Goal: Communication & Community: Answer question/provide support

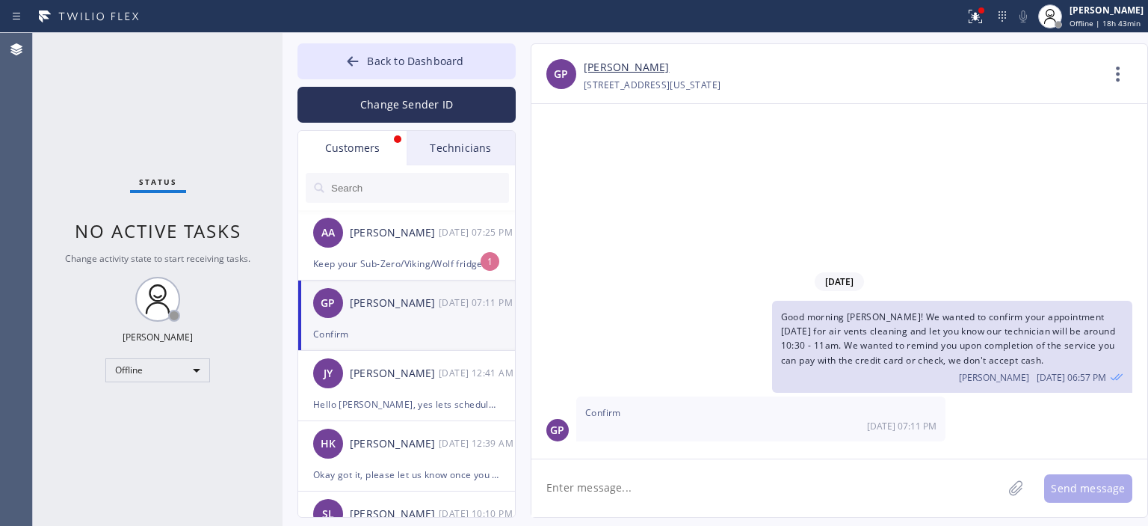
scroll to position [78, 0]
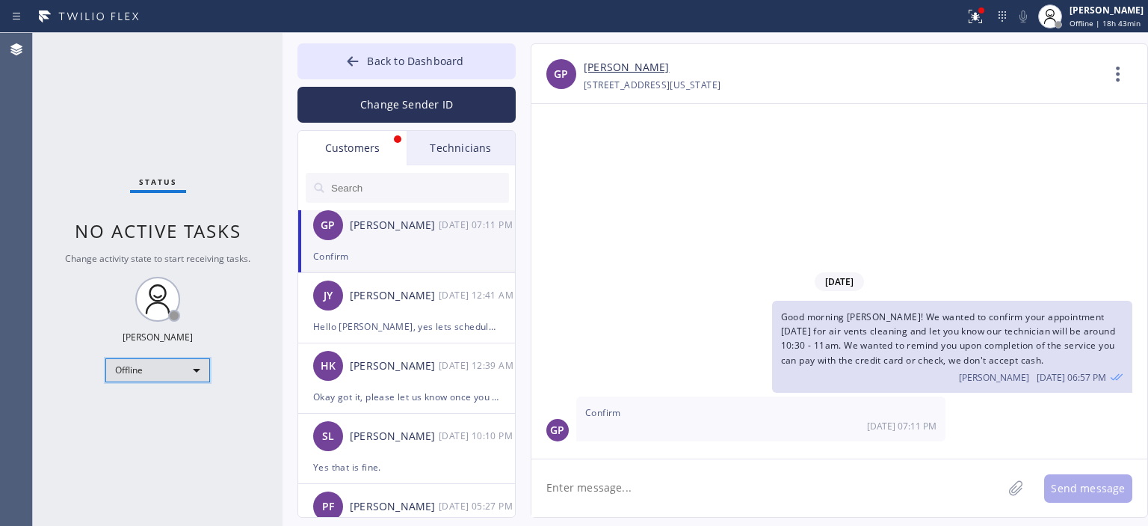
click at [173, 367] on div "Offline" at bounding box center [157, 370] width 105 height 24
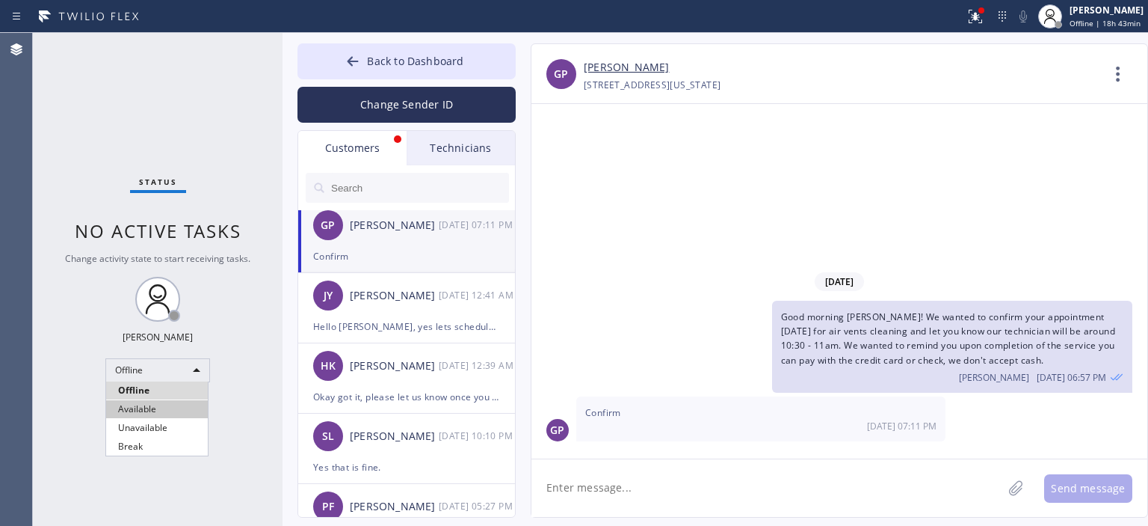
click at [158, 403] on li "Available" at bounding box center [157, 409] width 102 height 18
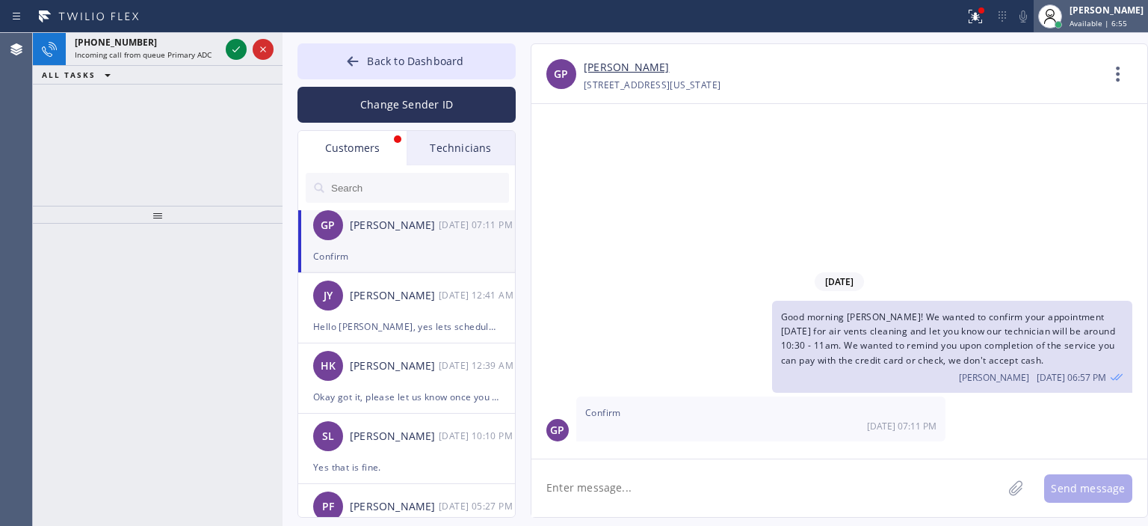
click at [1114, 16] on div "[PERSON_NAME] Available | 6:55" at bounding box center [1107, 16] width 81 height 26
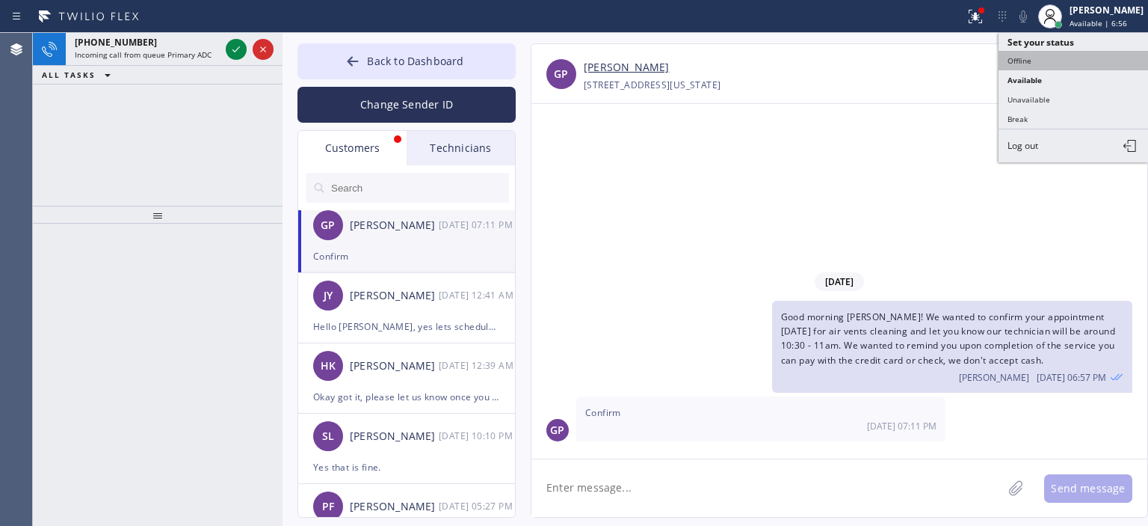
click at [1057, 53] on button "Offline" at bounding box center [1074, 60] width 150 height 19
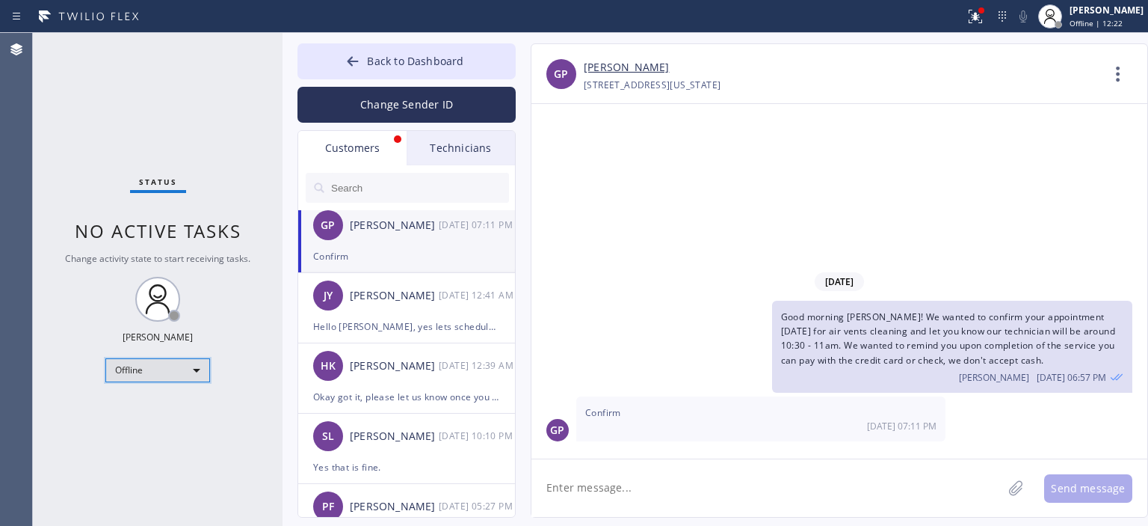
click at [138, 370] on div "Offline" at bounding box center [157, 370] width 105 height 24
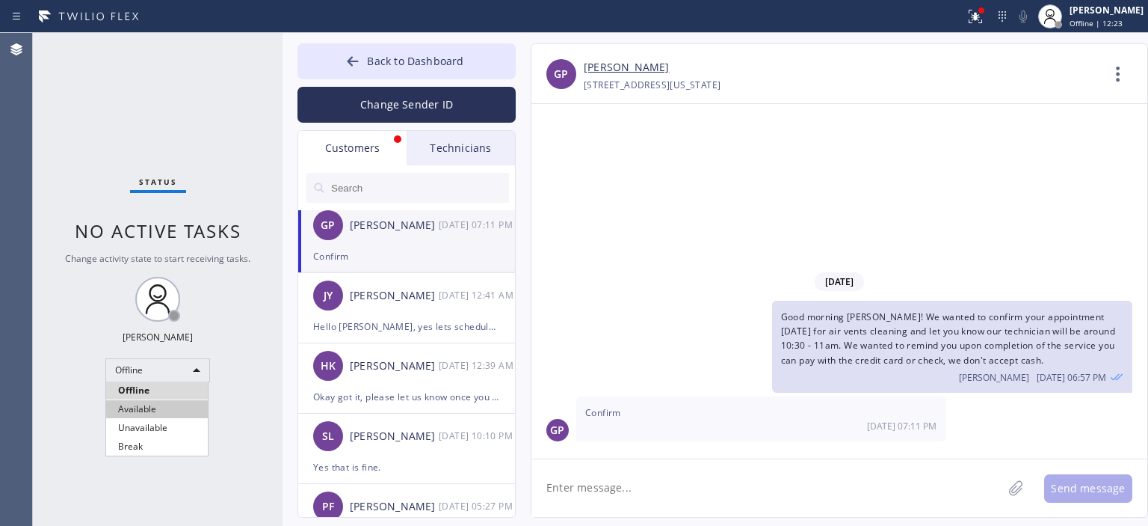
click at [157, 408] on li "Available" at bounding box center [157, 409] width 102 height 18
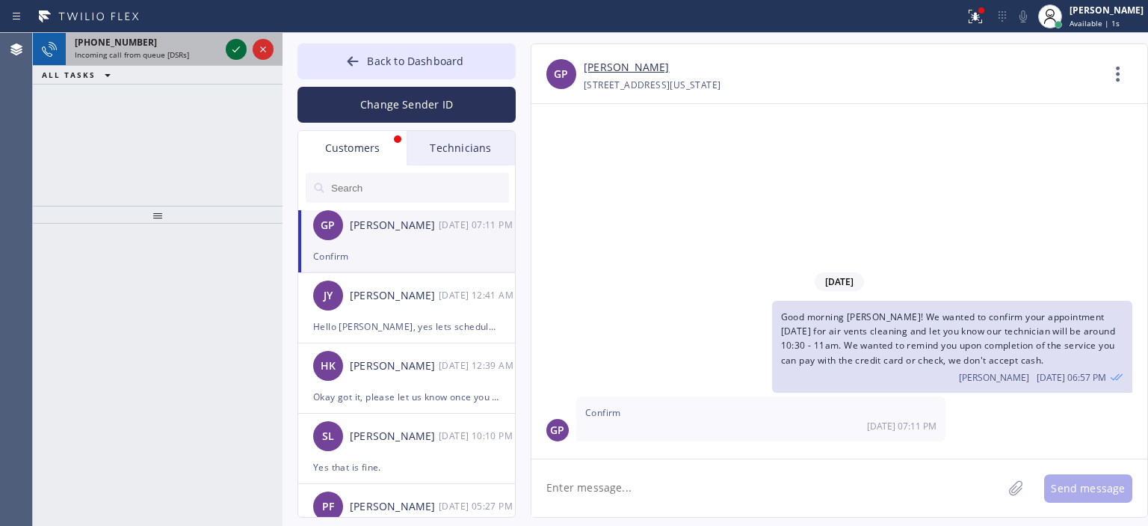
click at [230, 53] on icon at bounding box center [236, 49] width 18 height 18
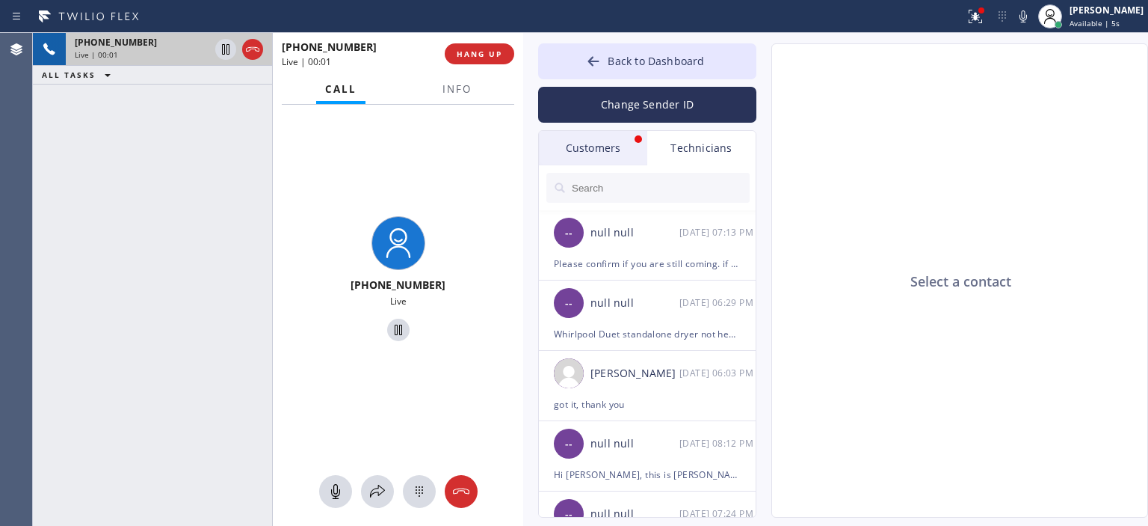
drag, startPoint x: 281, startPoint y: 64, endPoint x: 522, endPoint y: 81, distance: 241.3
click at [523, 81] on div at bounding box center [523, 279] width 0 height 493
click at [484, 53] on span "HANG UP" at bounding box center [480, 54] width 46 height 10
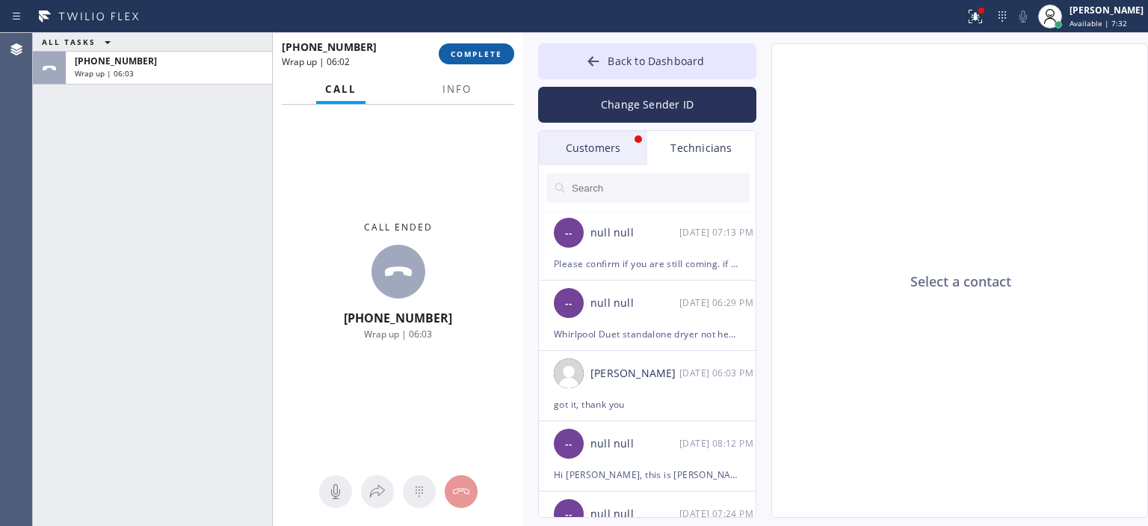
click at [479, 55] on span "COMPLETE" at bounding box center [477, 54] width 52 height 10
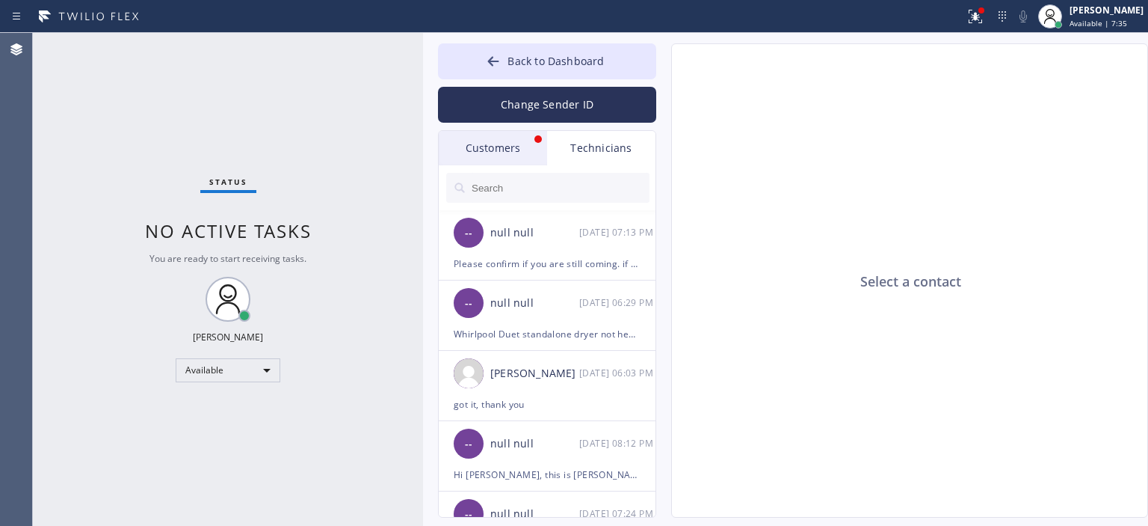
drag, startPoint x: 522, startPoint y: 55, endPoint x: 422, endPoint y: 50, distance: 100.3
click at [423, 50] on div at bounding box center [423, 279] width 0 height 493
drag, startPoint x: 527, startPoint y: 145, endPoint x: 537, endPoint y: 114, distance: 32.2
click at [527, 146] on div "Customers" at bounding box center [493, 148] width 108 height 34
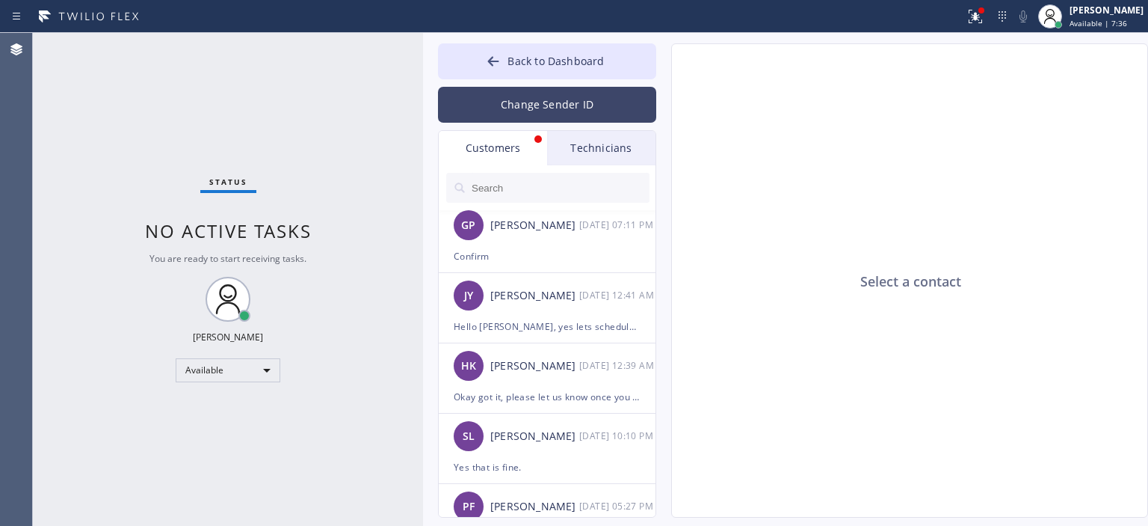
click at [538, 107] on button "Change Sender ID" at bounding box center [547, 105] width 218 height 36
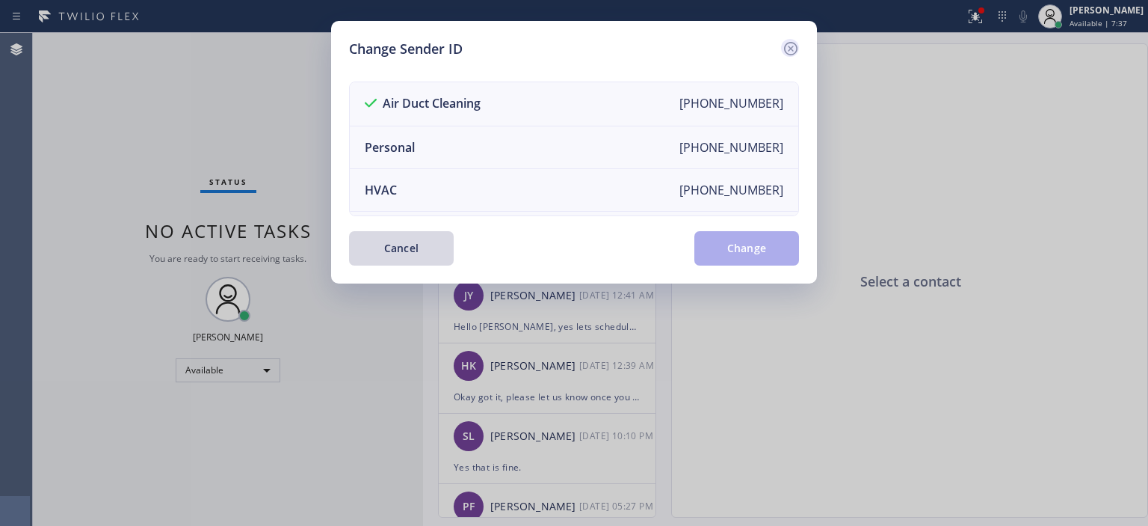
click at [789, 49] on icon at bounding box center [790, 48] width 13 height 13
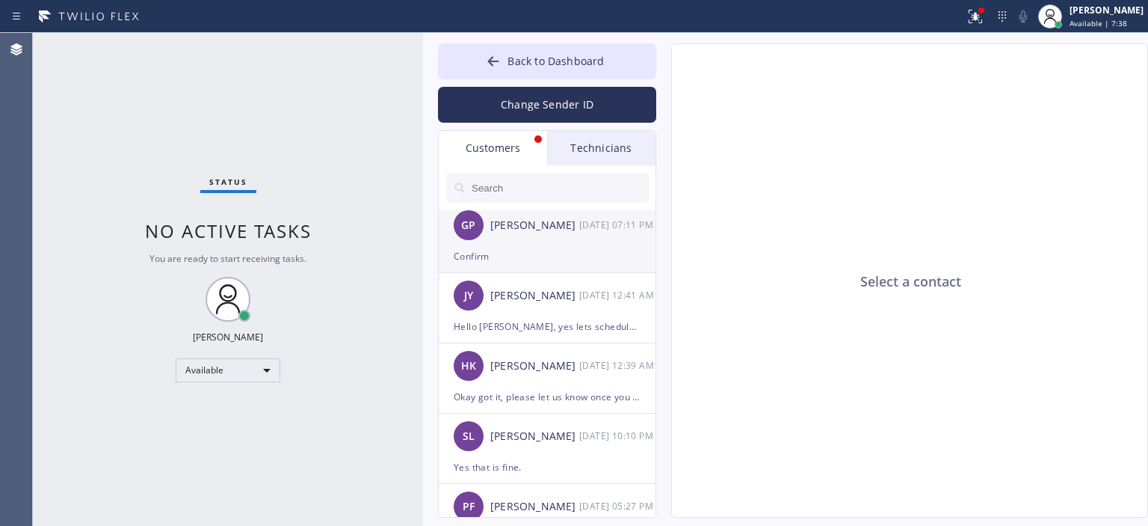
click at [535, 273] on li "GP [PERSON_NAME] [DATE] 07:11 PM Confirm" at bounding box center [548, 308] width 218 height 70
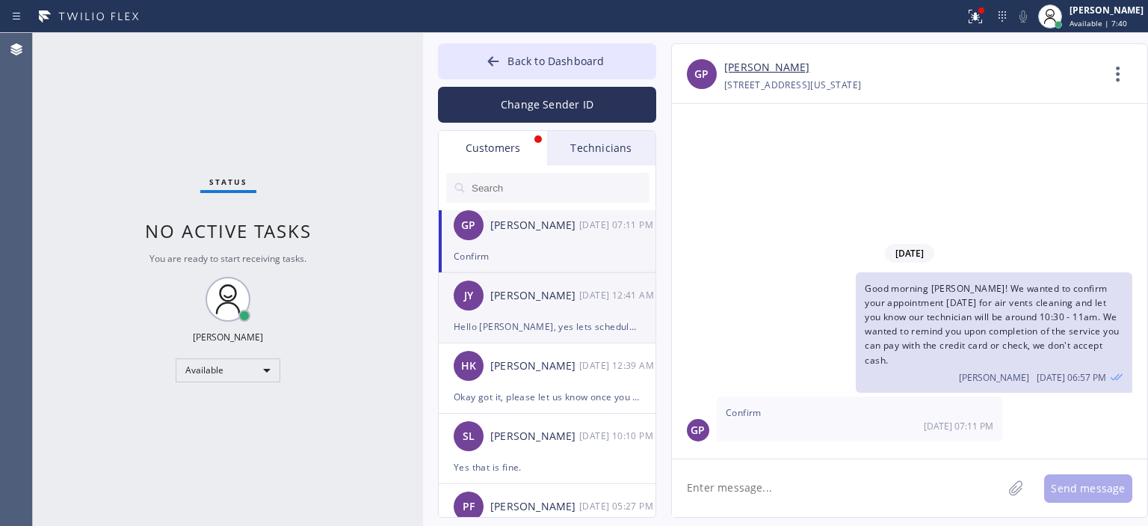
click at [563, 313] on div "[PERSON_NAME] [DATE] 12:41 AM" at bounding box center [548, 295] width 218 height 45
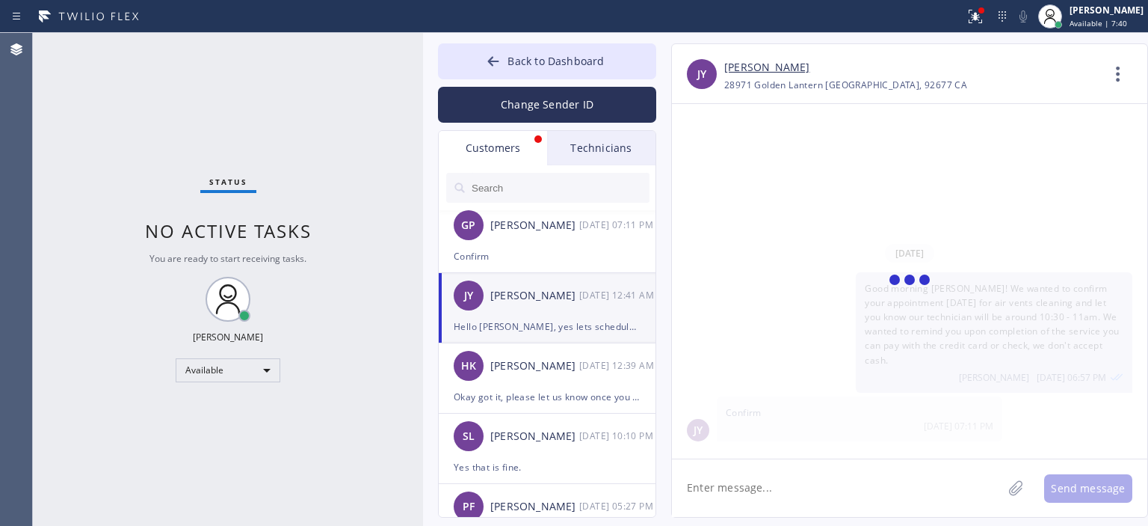
scroll to position [226, 0]
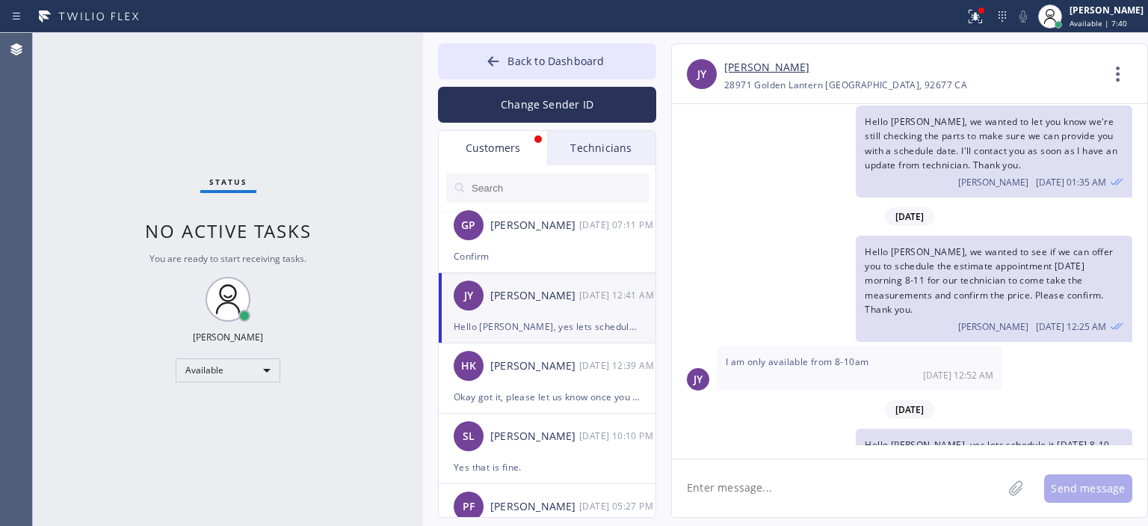
click at [556, 189] on input "text" at bounding box center [559, 188] width 179 height 30
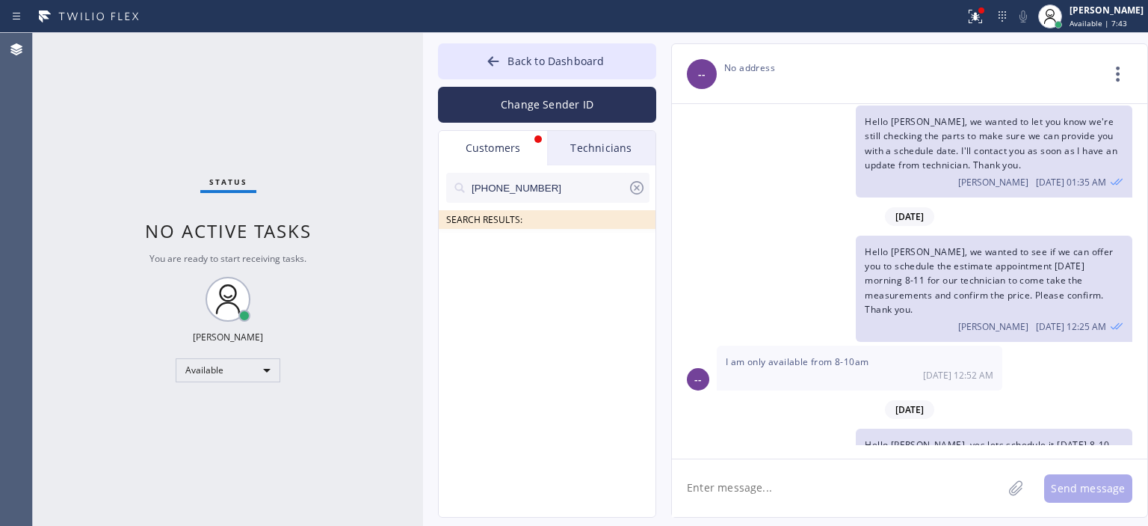
scroll to position [0, 0]
click at [567, 188] on input "[PHONE_NUMBER]" at bounding box center [549, 188] width 158 height 30
click at [513, 256] on div "[PERSON_NAME]" at bounding box center [534, 251] width 89 height 17
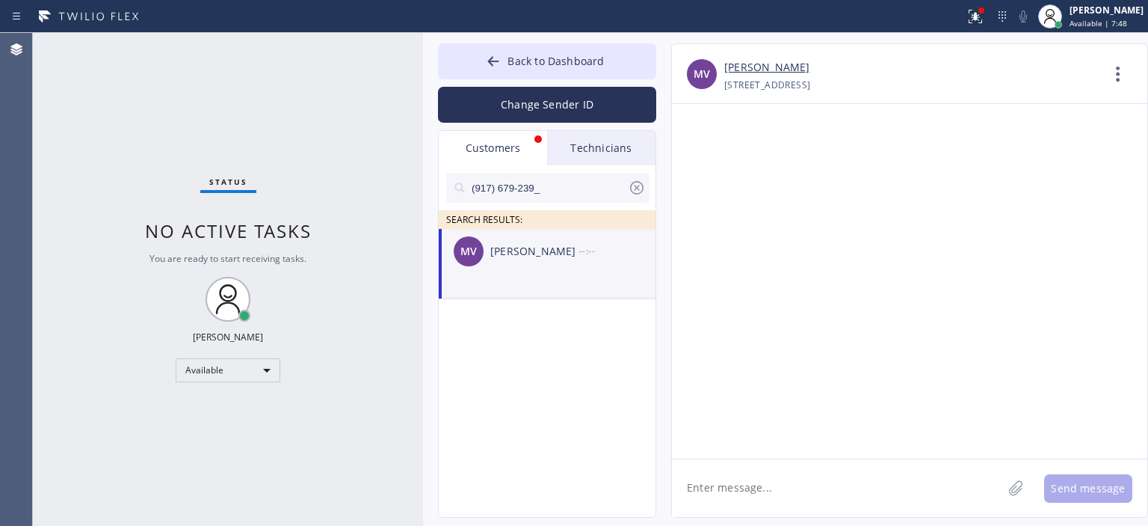
click at [743, 488] on textarea at bounding box center [837, 488] width 330 height 58
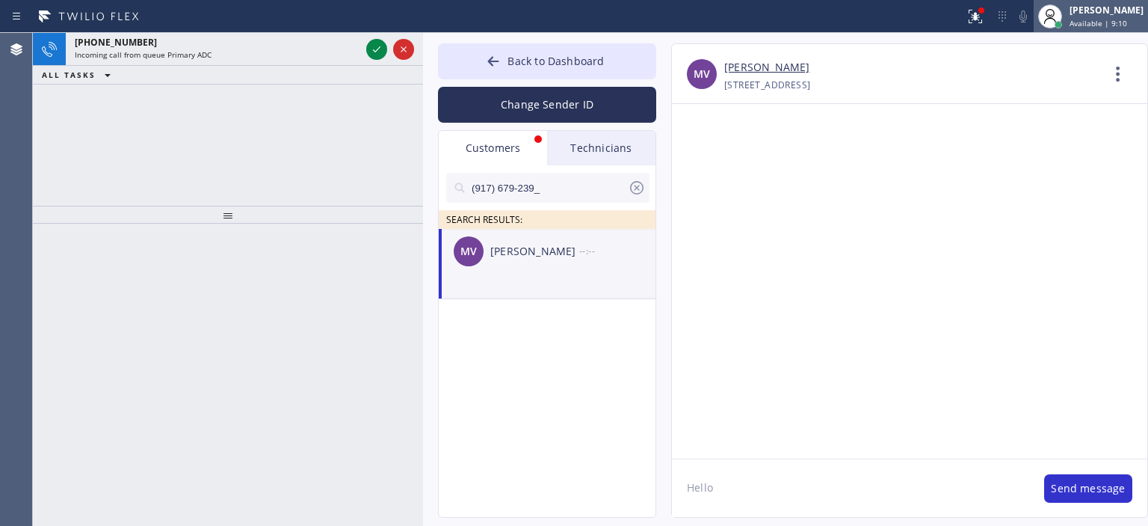
click at [1103, 23] on span "Available | 9:10" at bounding box center [1099, 23] width 58 height 10
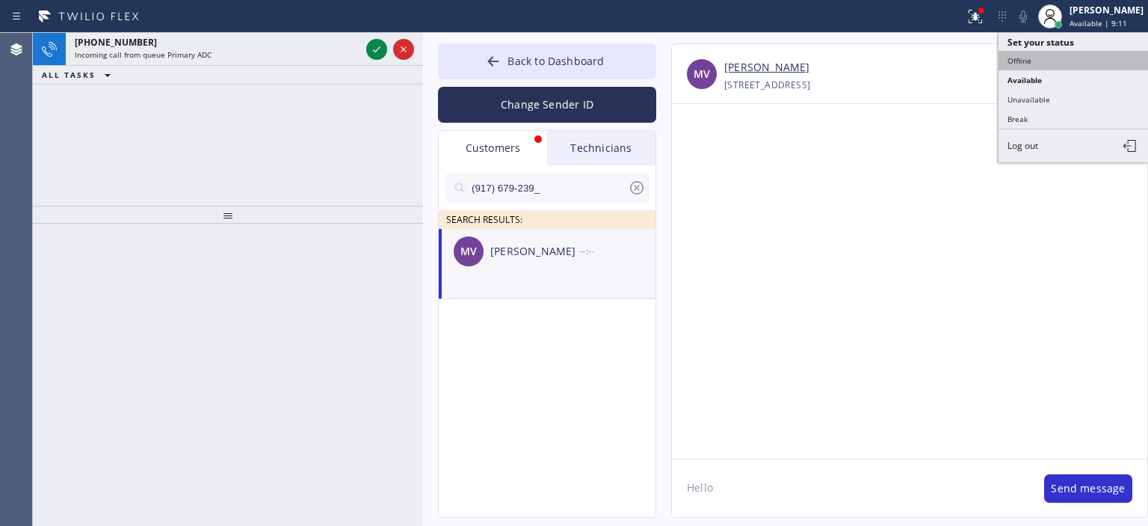
click at [1056, 58] on button "Offline" at bounding box center [1074, 60] width 150 height 19
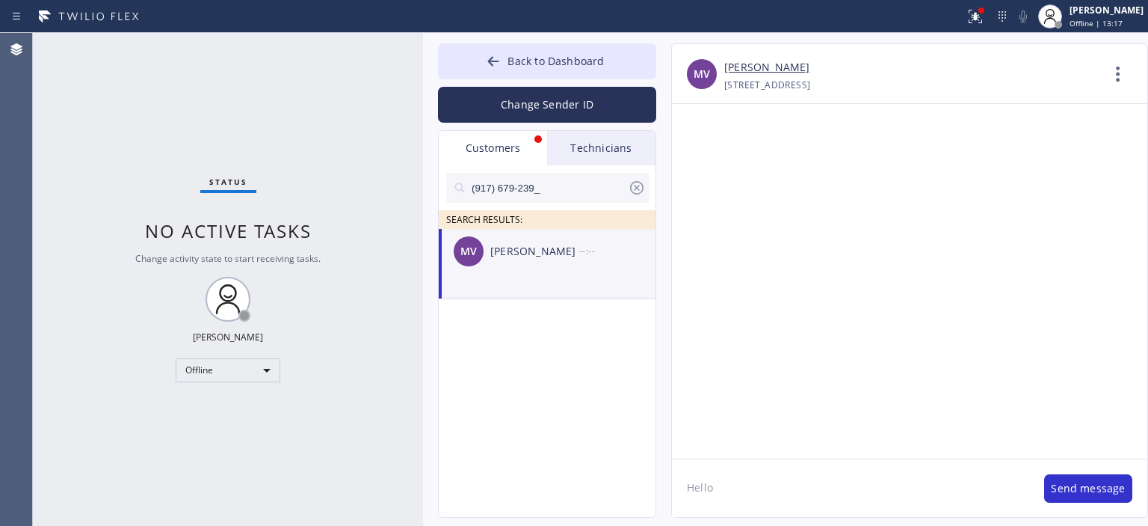
click at [754, 490] on textarea "Hello" at bounding box center [850, 488] width 357 height 58
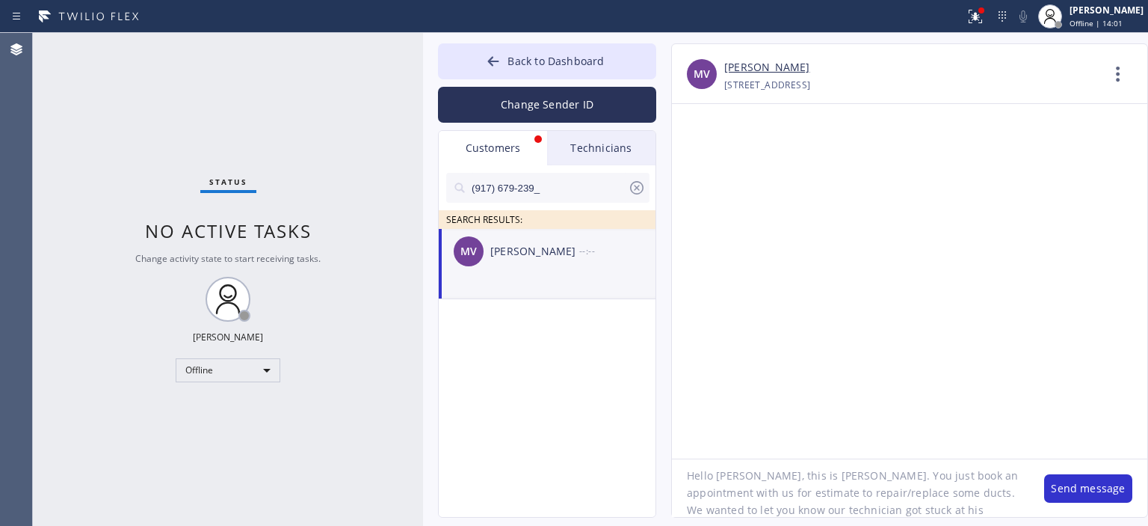
scroll to position [30, 0]
click at [1078, 214] on div at bounding box center [909, 281] width 475 height 354
click at [856, 511] on textarea "Hello [PERSON_NAME], this is [PERSON_NAME]. You just book an appointment with u…" at bounding box center [850, 488] width 357 height 58
click at [842, 471] on textarea "Hello [PERSON_NAME], this is [PERSON_NAME]. You just book an appointment with u…" at bounding box center [850, 488] width 357 height 58
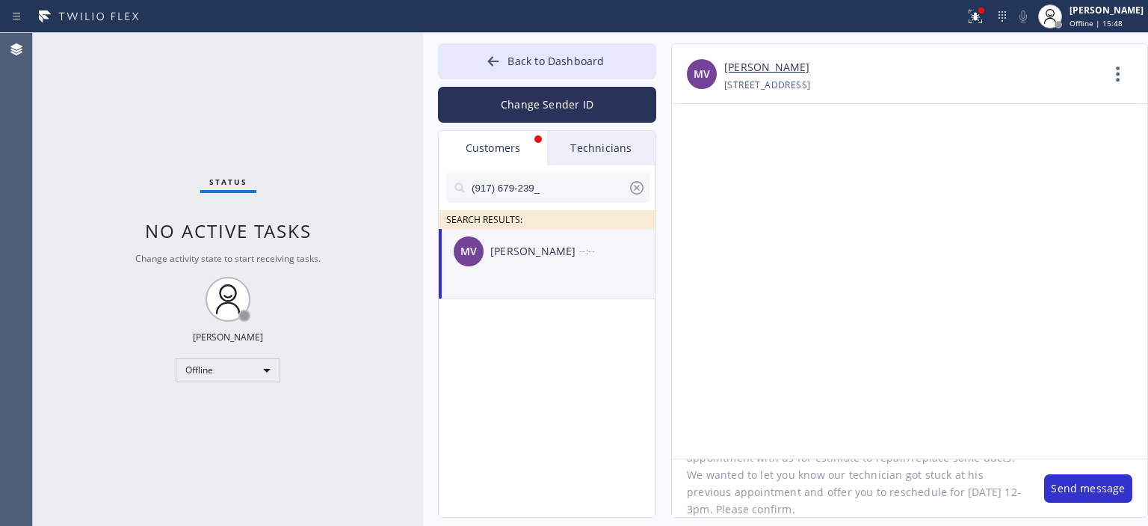
click at [842, 471] on textarea "Hello [PERSON_NAME], this is [PERSON_NAME]. You just book an appointment with u…" at bounding box center [850, 488] width 357 height 58
type textarea "Hello [PERSON_NAME], this is [PERSON_NAME]. You just book an appointment with u…"
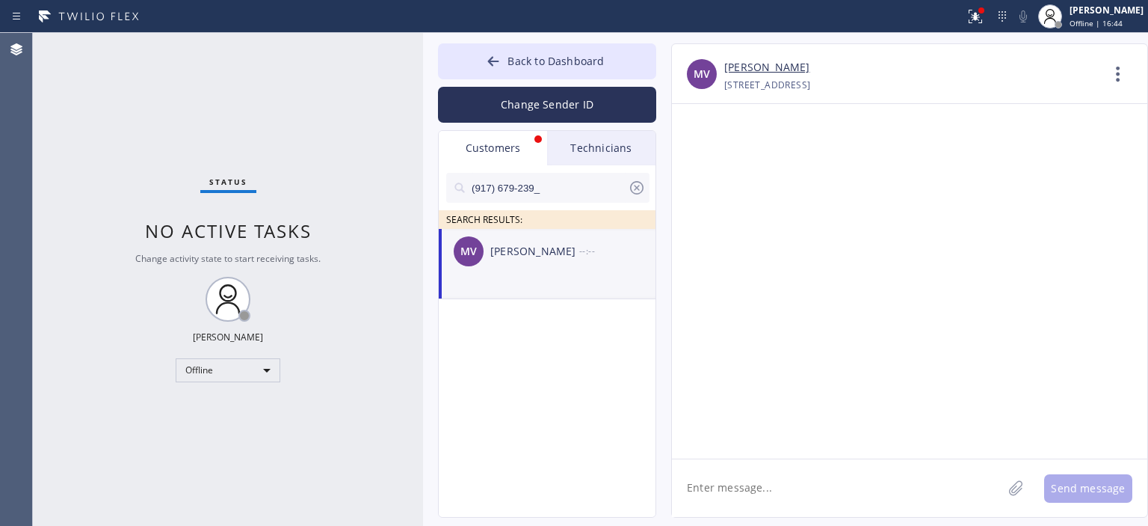
scroll to position [0, 0]
paste textarea "Hello [PERSON_NAME], this is [PERSON_NAME]. You just book an appointment with u…"
type textarea "Hello [PERSON_NAME], this is [PERSON_NAME]. You just book an appointment with u…"
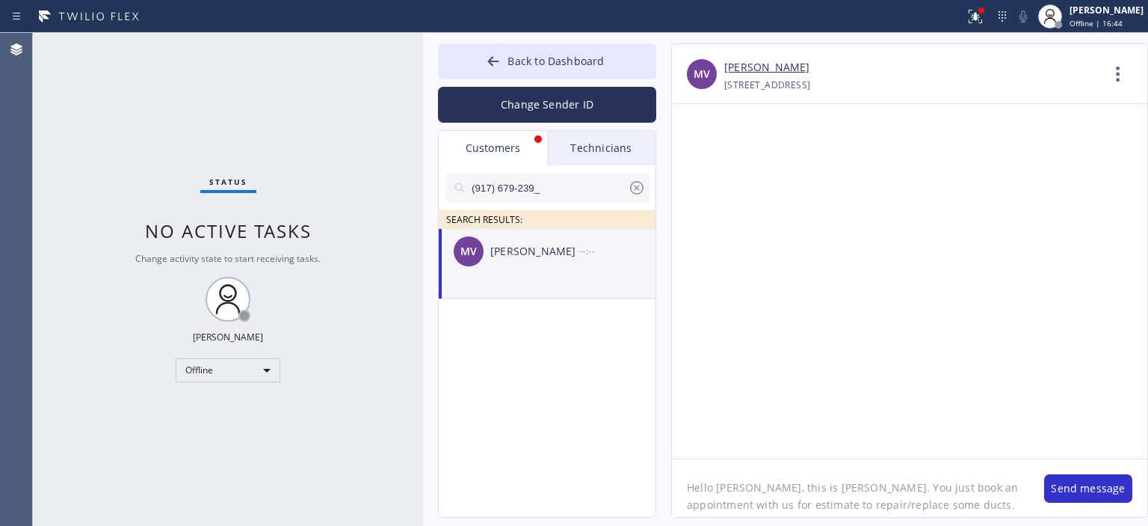
scroll to position [47, 0]
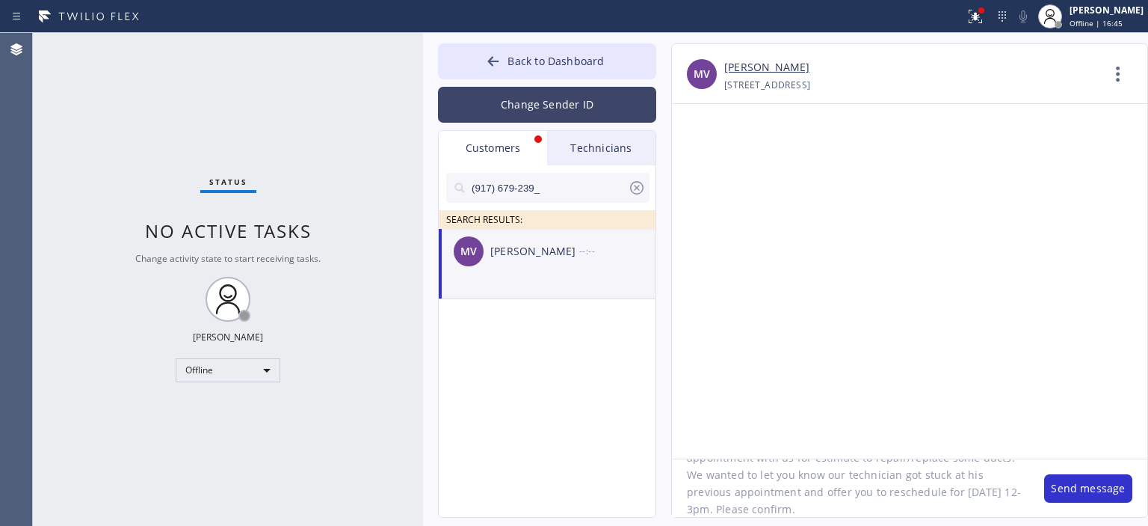
click at [526, 103] on button "Change Sender ID" at bounding box center [547, 105] width 218 height 36
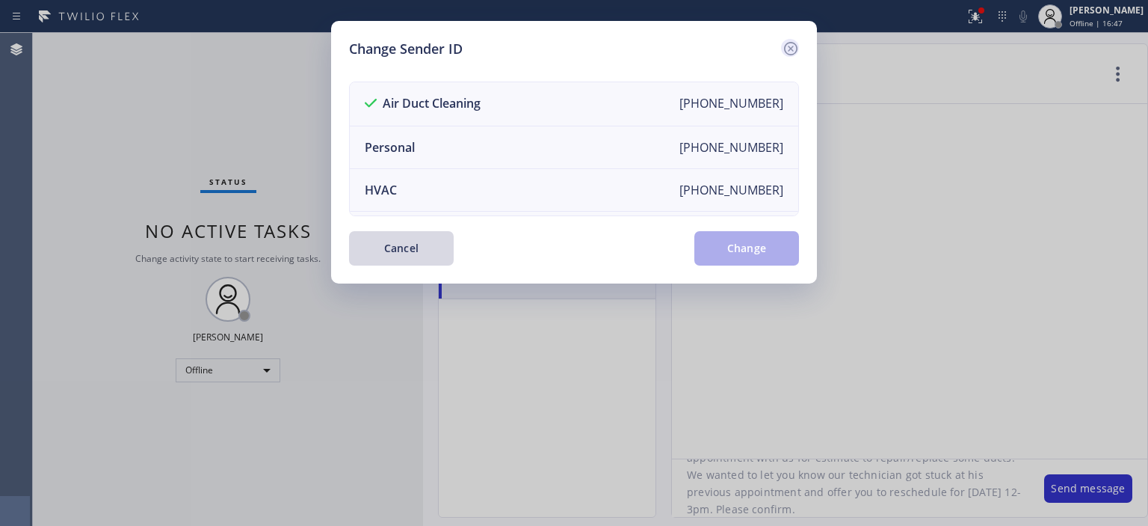
click at [788, 50] on icon at bounding box center [790, 48] width 13 height 13
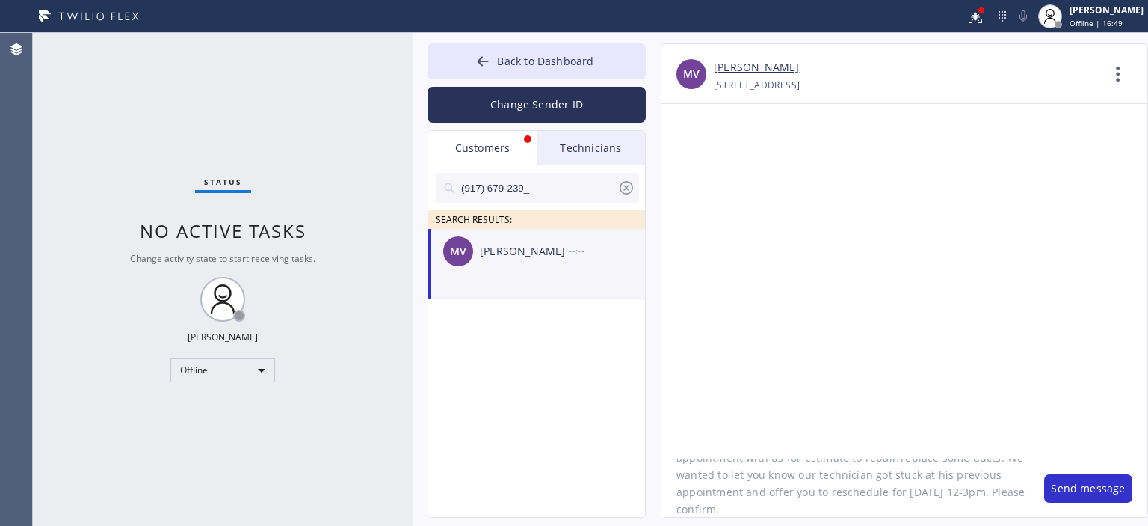
scroll to position [31, 0]
drag, startPoint x: 421, startPoint y: 46, endPoint x: 410, endPoint y: 46, distance: 11.2
click at [413, 46] on div at bounding box center [413, 279] width 0 height 493
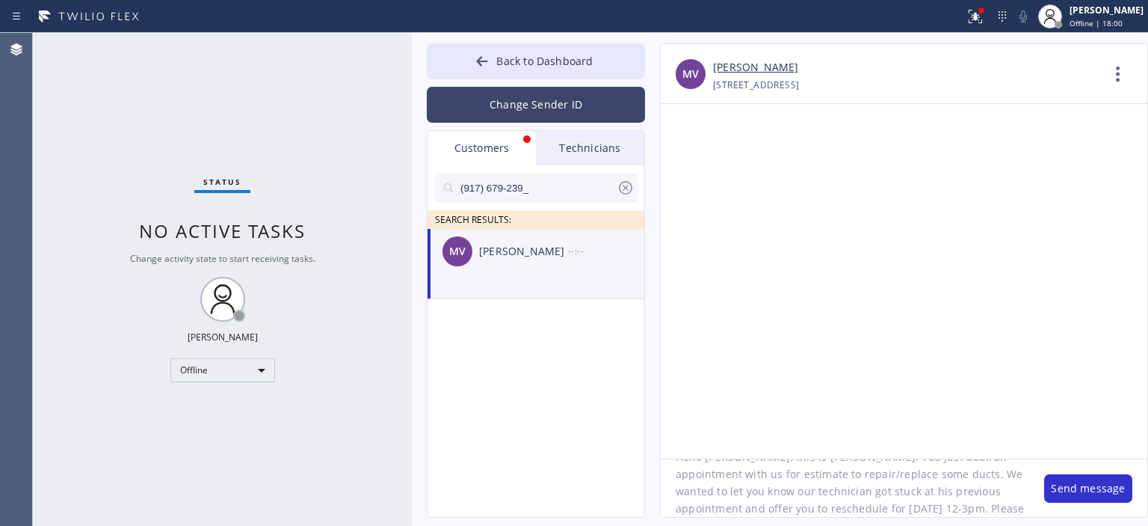
click at [537, 114] on button "Change Sender ID" at bounding box center [536, 105] width 218 height 36
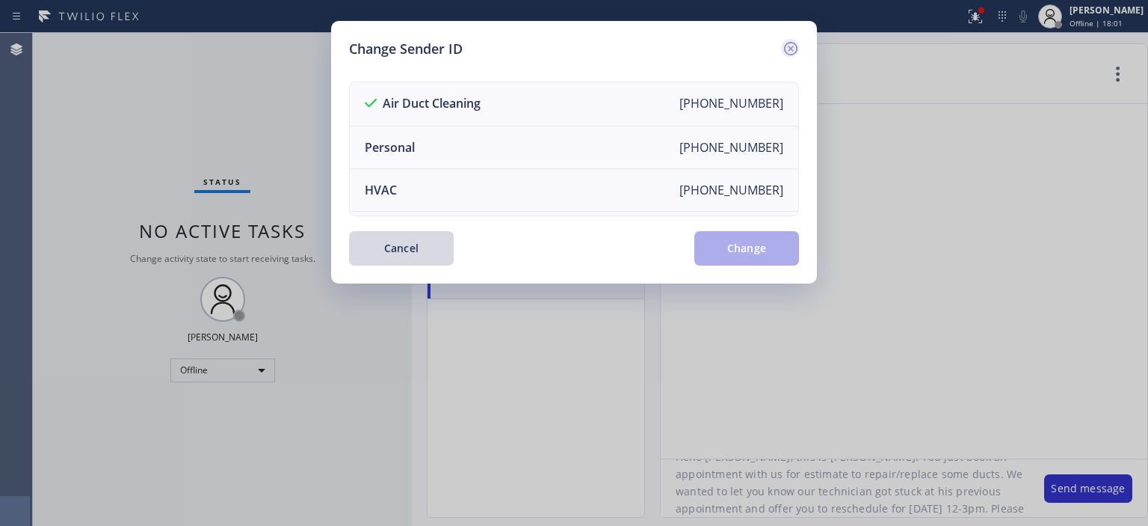
click at [791, 43] on icon at bounding box center [790, 48] width 13 height 13
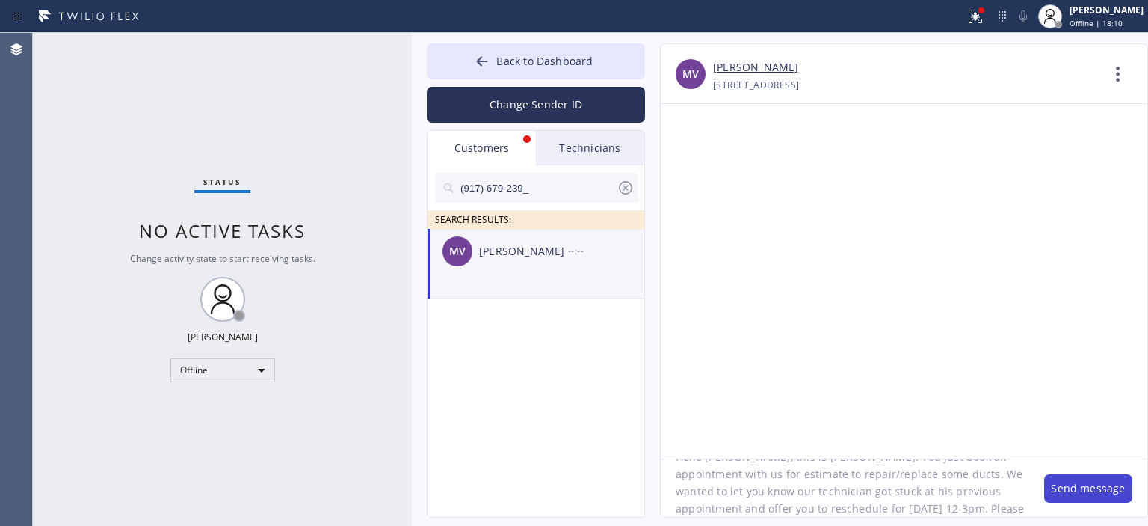
click at [1071, 481] on button "Send message" at bounding box center [1088, 488] width 88 height 28
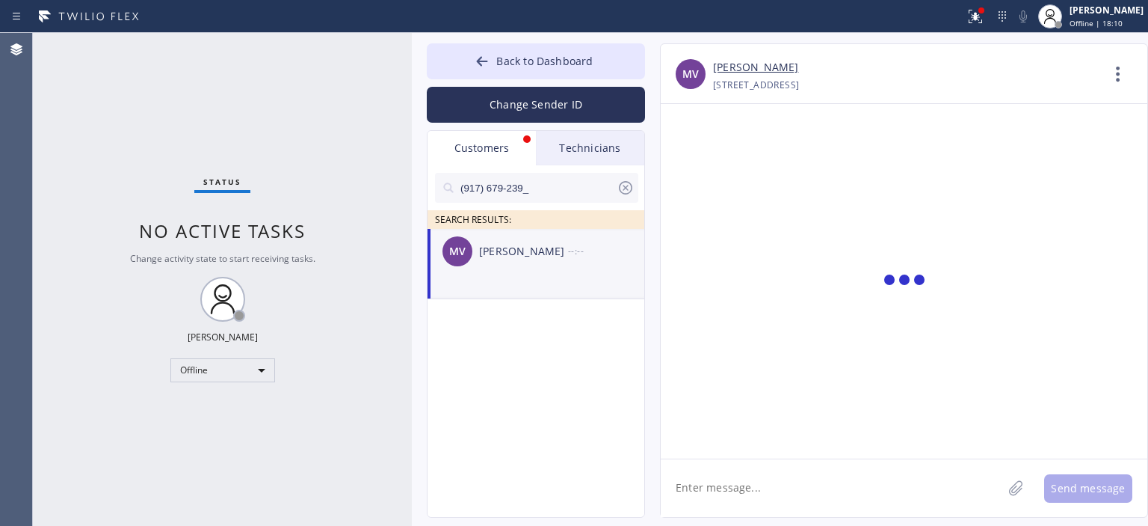
scroll to position [0, 0]
click at [472, 61] on button "Back to Dashboard" at bounding box center [536, 61] width 218 height 36
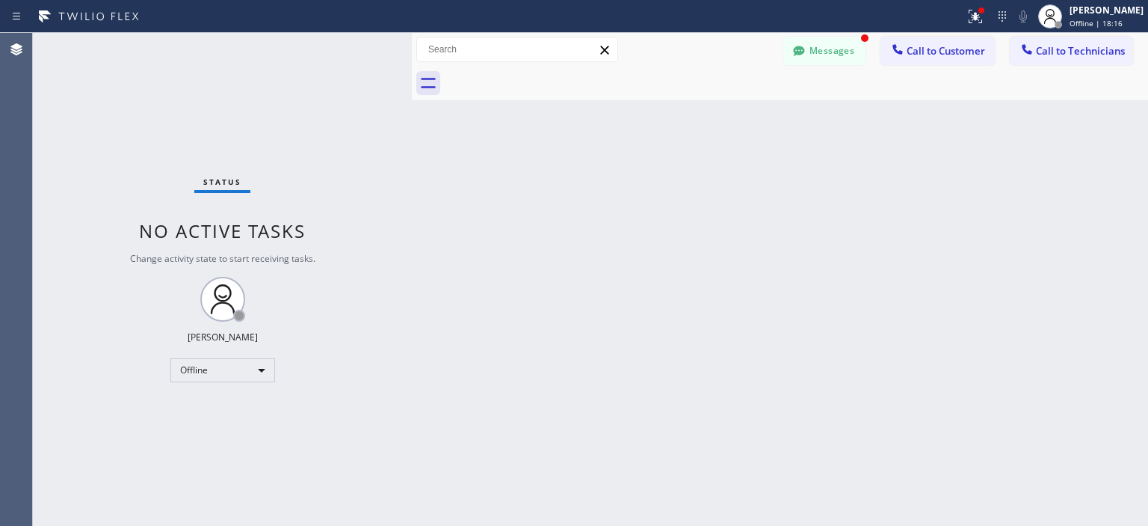
click at [1104, 268] on div "Back to Dashboard Change Sender ID Customers Technicians (917) 679-239_ SEARCH …" at bounding box center [780, 279] width 736 height 493
